Goal: Task Accomplishment & Management: Complete application form

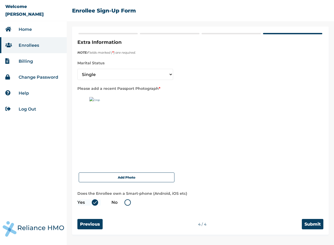
select select "1"
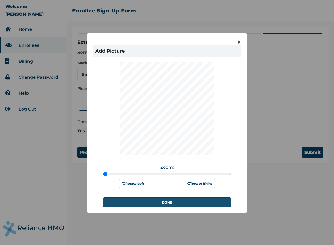
click at [184, 204] on button "DONE" at bounding box center [167, 203] width 128 height 10
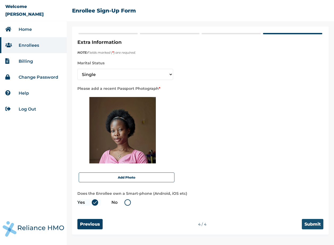
click at [318, 222] on input "Submit" at bounding box center [313, 224] width 22 height 10
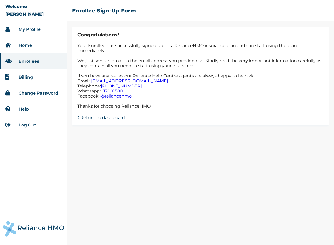
click at [117, 117] on link "Return to dashboard" at bounding box center [102, 117] width 45 height 6
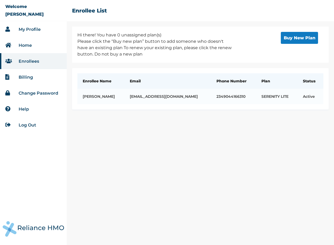
click at [25, 95] on link "Change Password" at bounding box center [39, 93] width 40 height 5
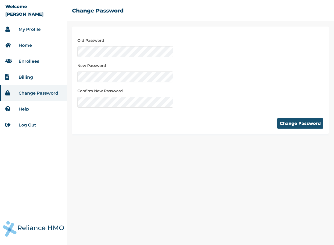
click at [314, 122] on button "Change Password" at bounding box center [300, 123] width 46 height 10
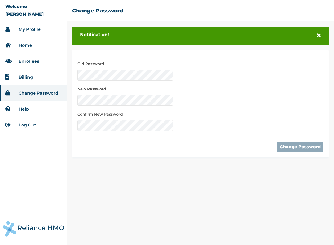
click at [30, 115] on li "Help" at bounding box center [33, 109] width 67 height 16
click at [29, 30] on link "My Profile" at bounding box center [30, 29] width 22 height 5
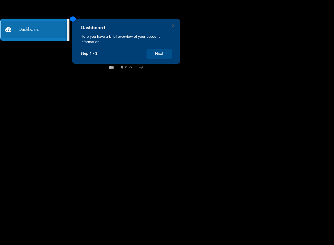
click at [165, 55] on button "Next" at bounding box center [159, 54] width 25 height 10
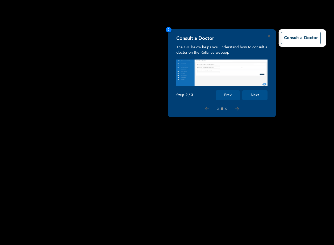
click at [258, 96] on button "Next" at bounding box center [254, 95] width 25 height 10
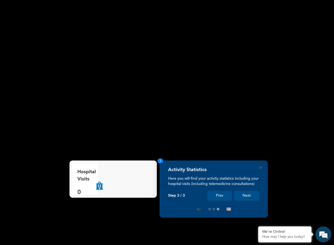
click at [241, 197] on button "Next" at bounding box center [246, 196] width 25 height 10
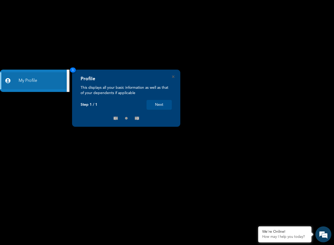
click at [162, 103] on button "Next" at bounding box center [159, 105] width 25 height 10
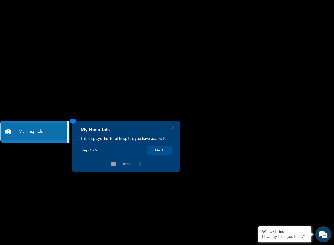
click at [153, 151] on button "Next" at bounding box center [159, 151] width 25 height 10
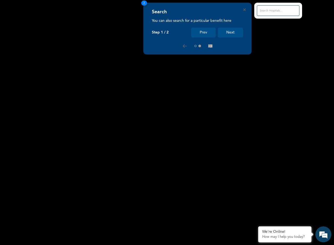
click at [230, 29] on button "Next" at bounding box center [230, 33] width 25 height 10
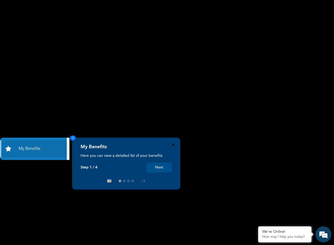
click at [173, 145] on icon "Close" at bounding box center [173, 145] width 2 height 2
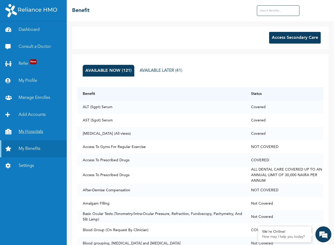
click at [25, 132] on link "My Hospitals" at bounding box center [33, 131] width 67 height 17
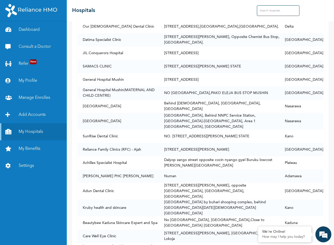
scroll to position [19822, 0]
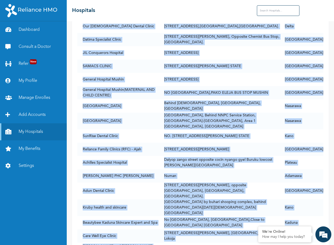
drag, startPoint x: 327, startPoint y: 234, endPoint x: 326, endPoint y: 197, distance: 36.7
click at [326, 197] on body "Dashboard Consult a Doctor Refer New My Profile Manage Enrolles Add Accounts My…" at bounding box center [167, 122] width 334 height 245
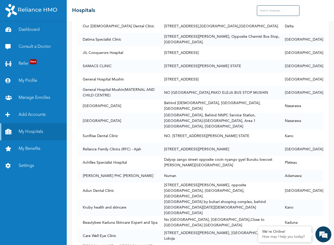
click at [326, 197] on div "Name Address State Afrimed Specialist Hospital [STREET_ADDRESS][PERSON_NAME], B…" at bounding box center [200, 133] width 267 height 224
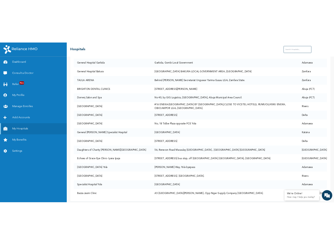
scroll to position [19795, 0]
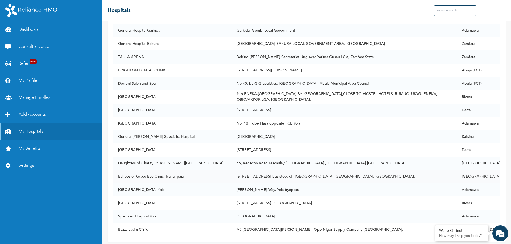
click at [334, 170] on td "[STREET_ADDRESS] bus stop, off [GEOGRAPHIC_DATA] [GEOGRAPHIC_DATA], [GEOGRAPHIC…" at bounding box center [343, 176] width 225 height 13
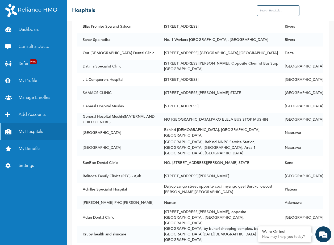
scroll to position [19822, 0]
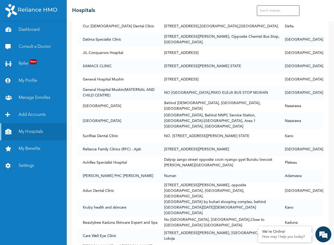
click at [276, 6] on input "text" at bounding box center [278, 10] width 43 height 11
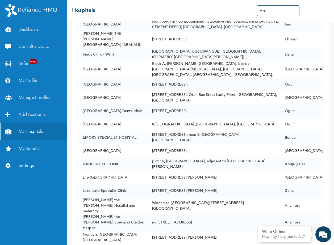
scroll to position [0, 0]
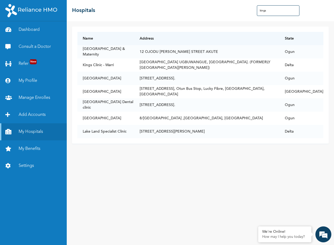
type input "king"
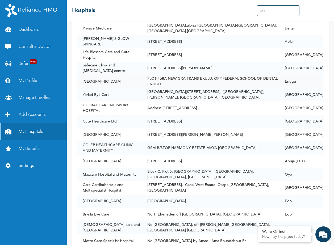
scroll to position [1397, 0]
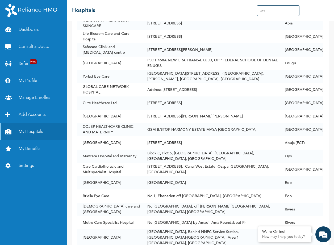
type input "care"
click at [36, 47] on link "Consult a Doctor" at bounding box center [33, 46] width 67 height 17
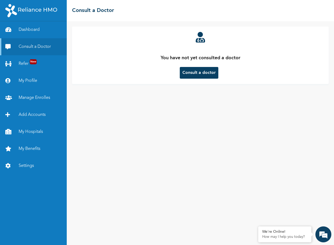
click at [200, 75] on button "Consult a doctor" at bounding box center [199, 73] width 39 height 12
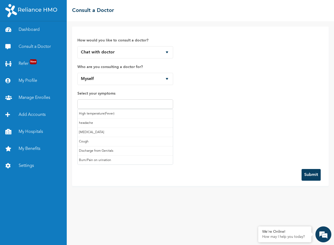
click at [128, 106] on input "text" at bounding box center [125, 104] width 93 height 6
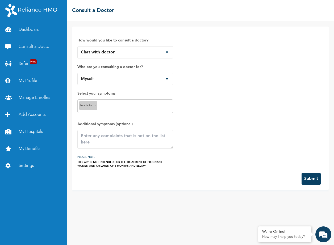
click at [139, 106] on input "text" at bounding box center [135, 106] width 73 height 6
click at [155, 106] on input "text" at bounding box center [153, 106] width 35 height 6
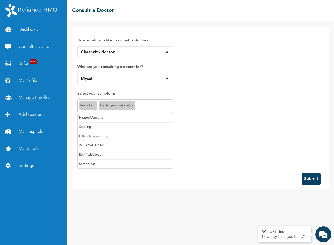
scroll to position [38, 0]
click at [191, 135] on div "How would you like to consult a doctor? Chat with doctor Phone Call Who are you…" at bounding box center [200, 100] width 246 height 136
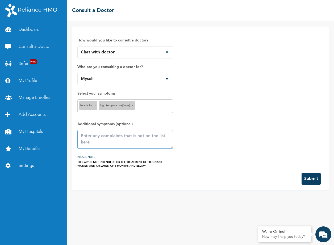
click at [117, 137] on textarea at bounding box center [125, 139] width 96 height 19
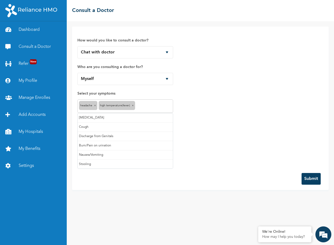
click at [151, 106] on input "text" at bounding box center [153, 106] width 35 height 6
click at [230, 126] on div "How would you like to consult a doctor? Chat with doctor Phone Call Who are you…" at bounding box center [200, 100] width 246 height 136
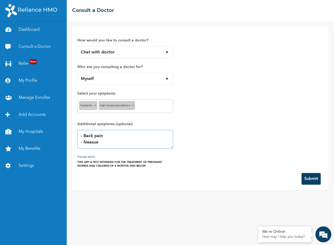
click at [137, 147] on textarea "- Back pain - Neasue" at bounding box center [125, 139] width 96 height 19
click at [130, 140] on textarea "- Back pain - Nausea - muscle spam" at bounding box center [125, 139] width 96 height 19
click at [152, 144] on textarea "- Back pain - Nausea - [MEDICAL_DATA] (one butt cheek, leg, and half my face) -" at bounding box center [125, 139] width 96 height 19
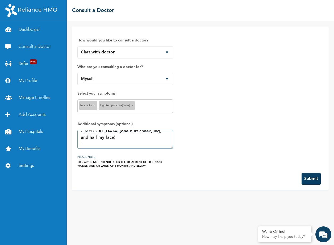
scroll to position [16, 0]
click at [141, 145] on textarea "- Back pain - Nausea - [MEDICAL_DATA] (one butt cheek, leg, and half my face) -" at bounding box center [125, 139] width 96 height 19
click at [120, 134] on textarea "- Back pain - Nausea - [MEDICAL_DATA] (one butt cheek, leg, and half my face)" at bounding box center [125, 139] width 96 height 19
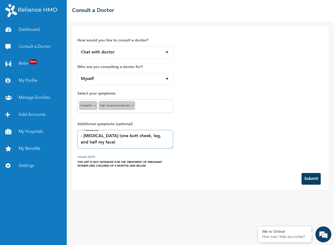
click at [131, 140] on textarea "- Back and joint pain - Nausea - [MEDICAL_DATA] (one butt cheek, leg, and half …" at bounding box center [125, 139] width 96 height 19
type textarea "- Back and joint pain - Nausea - [MEDICAL_DATA] (one butt cheek, leg, and half …"
click at [310, 181] on button "Submit" at bounding box center [311, 179] width 19 height 12
